Goal: Check status: Check status

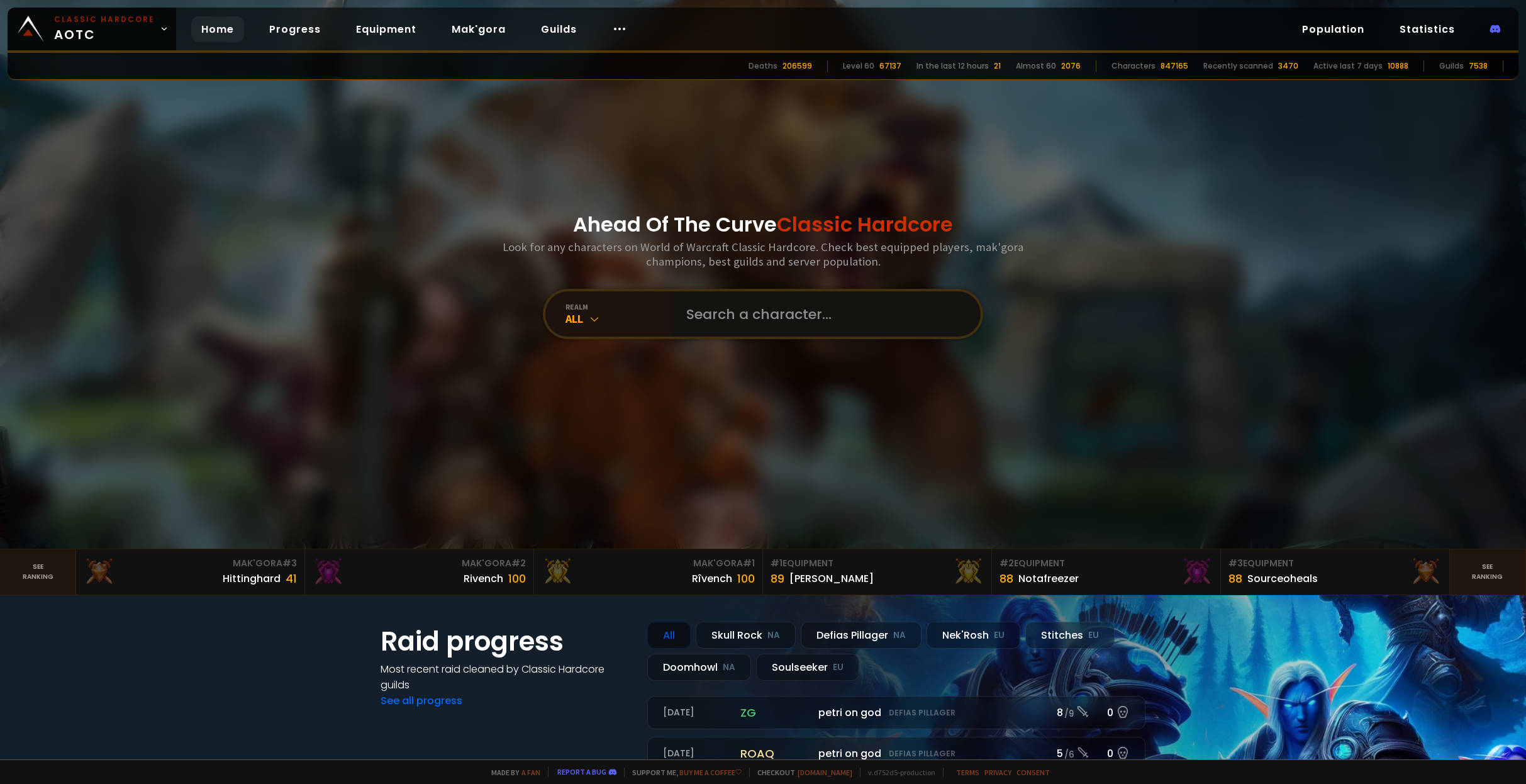
click at [720, 304] on input "text" at bounding box center [822, 314] width 287 height 45
type input "zadan"
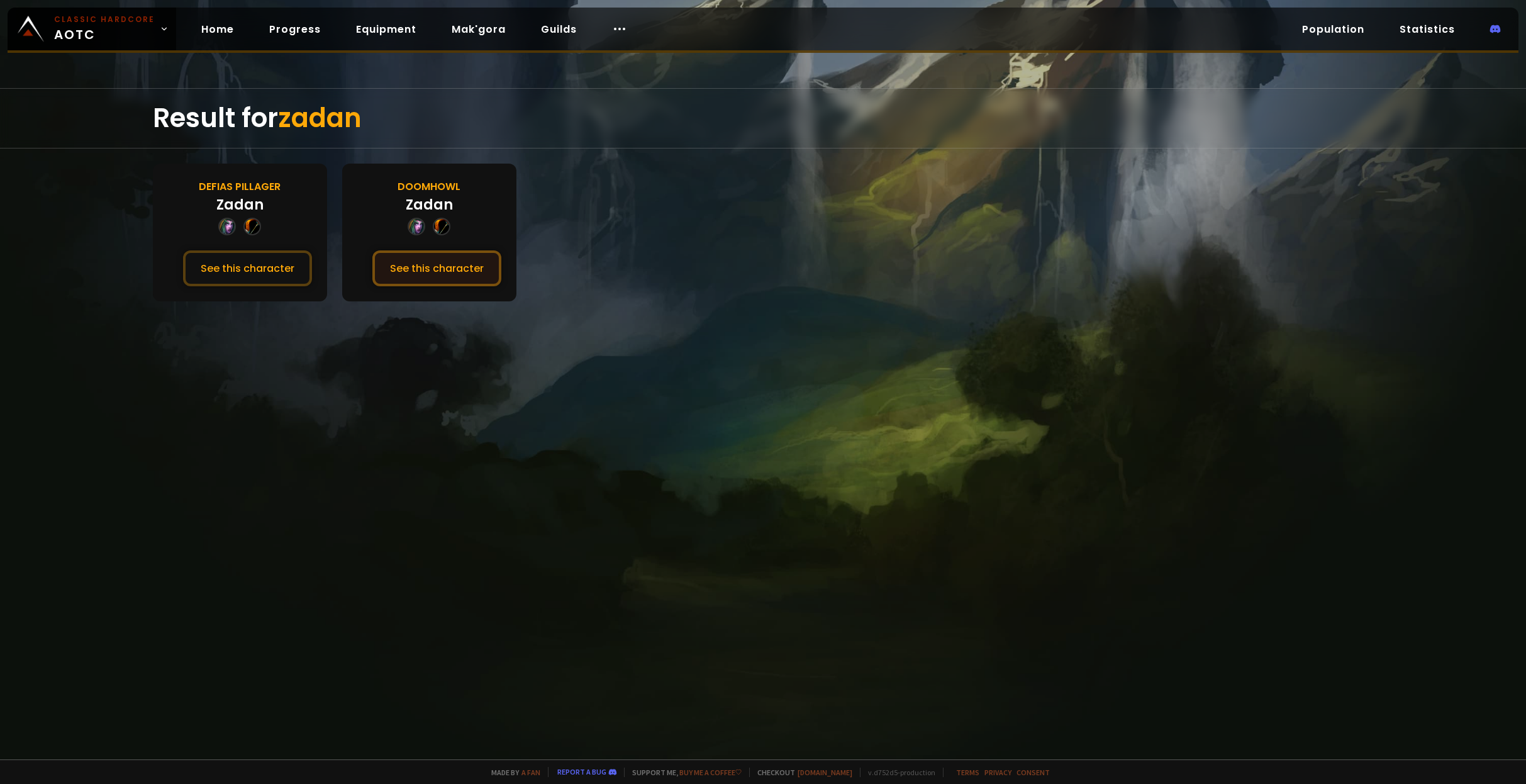
click at [398, 266] on button "See this character" at bounding box center [436, 269] width 129 height 36
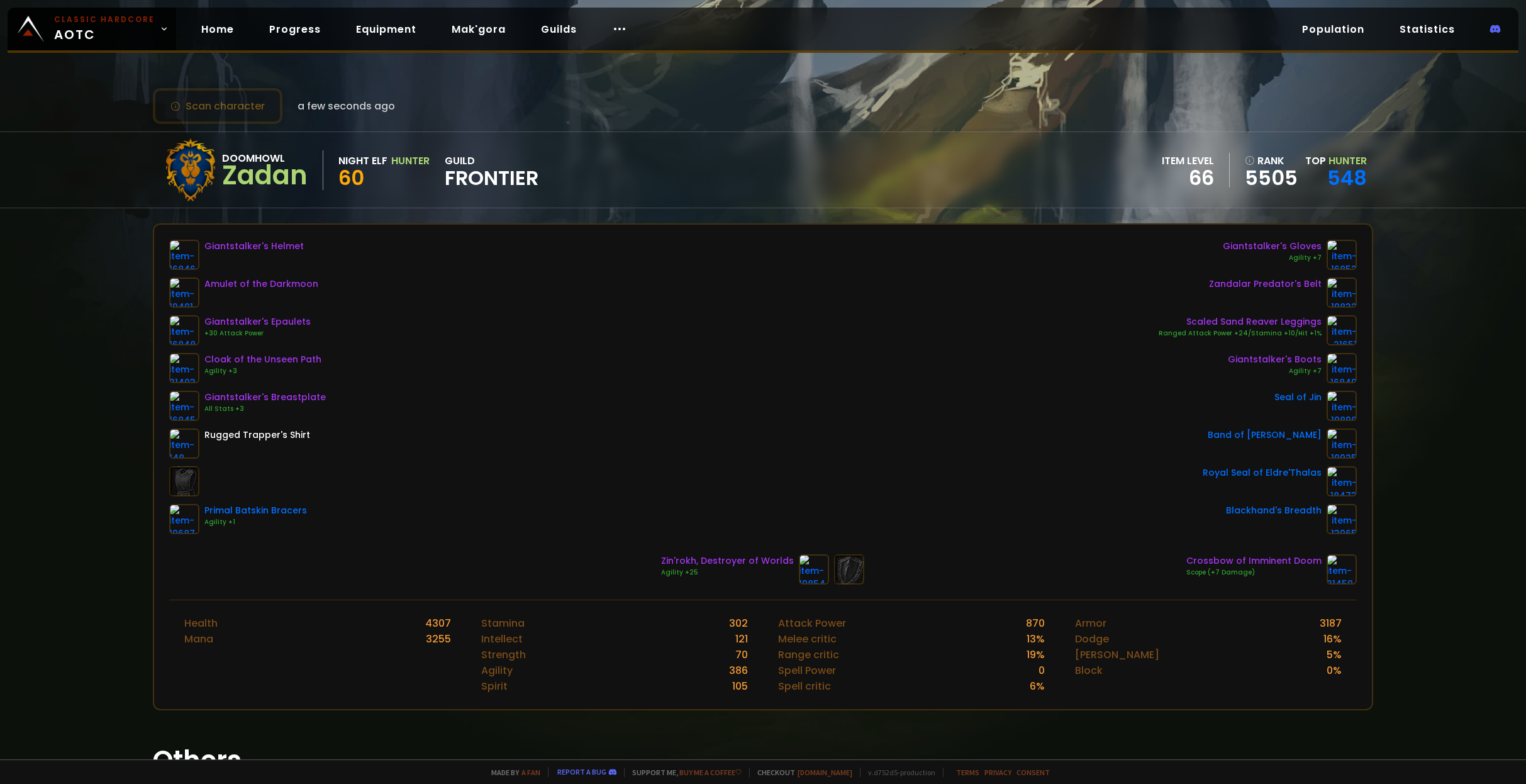
click at [644, 247] on div "Giantstalker's Helmet Amulet of the Darkmoon Giantstalker's Epaulets +30 Attack…" at bounding box center [763, 387] width 1189 height 294
drag, startPoint x: 445, startPoint y: 172, endPoint x: 546, endPoint y: 180, distance: 101.3
click at [546, 180] on div "Doomhowl Zadan Night Elf Hunter 60 guild Frontier item level 66 rank 5505 Top H…" at bounding box center [764, 170] width 1221 height 75
click at [546, 180] on div "Doomhowl Zadan Night Elf Hunter 60 guild Frontier item level 66 rank 5505 Top H…" at bounding box center [764, 170] width 1221 height 75
click at [705, 274] on div "Giantstalker's Helmet Amulet of the Darkmoon Giantstalker's Epaulets +30 Attack…" at bounding box center [763, 387] width 1189 height 294
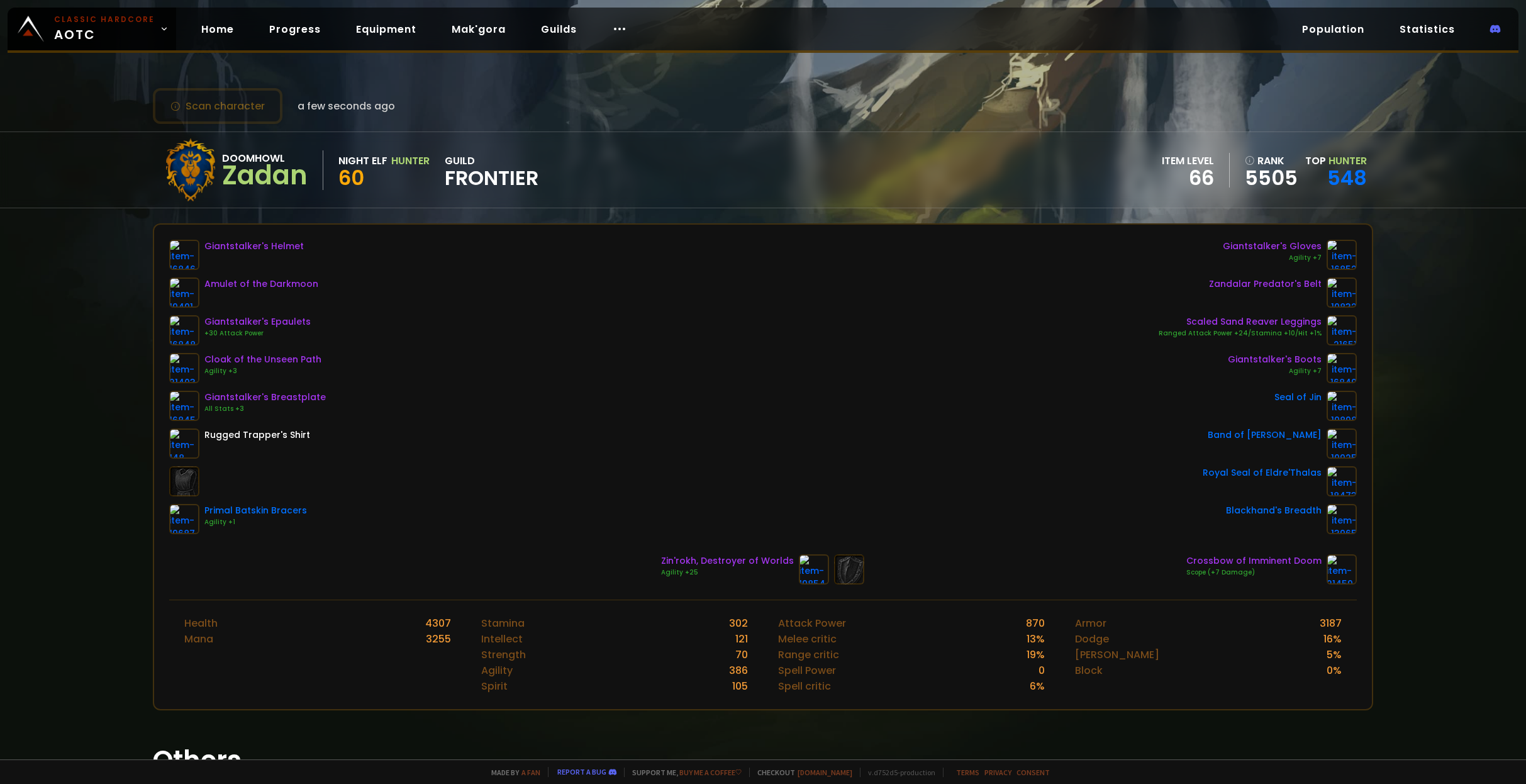
click at [735, 264] on div "Giantstalker's Helmet Amulet of the Darkmoon Giantstalker's Epaulets +30 Attack…" at bounding box center [763, 387] width 1189 height 294
click at [725, 372] on div "Giantstalker's Helmet Amulet of the Darkmoon Giantstalker's Epaulets +30 Attack…" at bounding box center [763, 387] width 1189 height 294
